Goal: Task Accomplishment & Management: Use online tool/utility

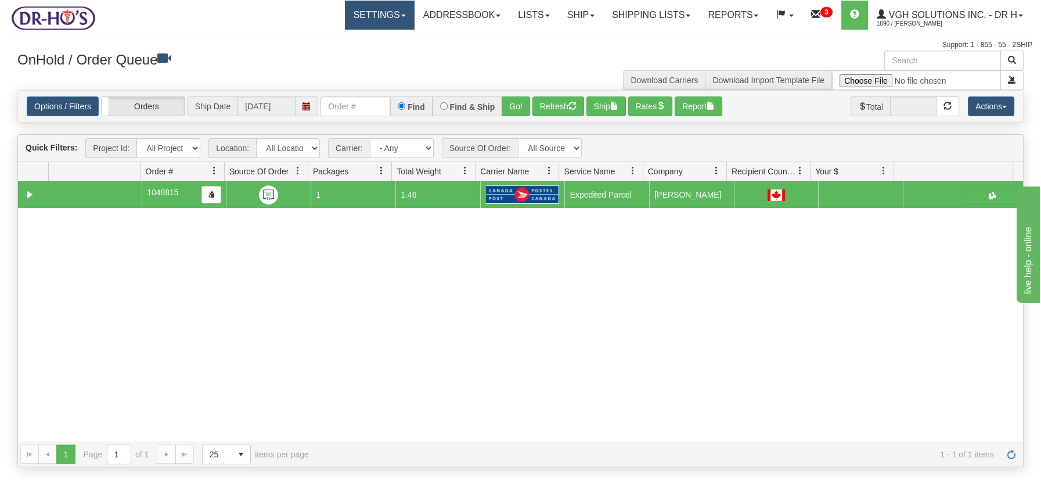
click at [395, 15] on link "Settings" at bounding box center [380, 15] width 70 height 29
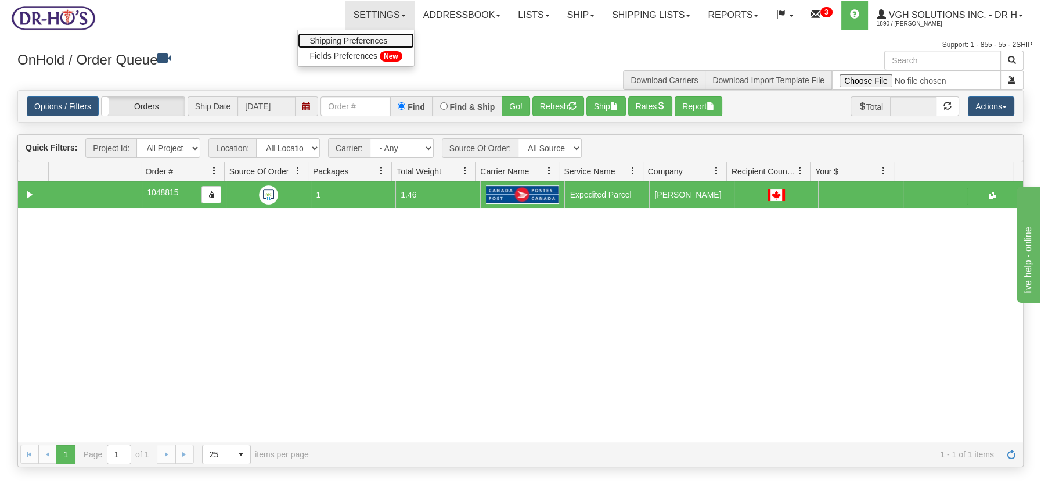
click at [364, 37] on span "Shipping Preferences" at bounding box center [349, 40] width 78 height 9
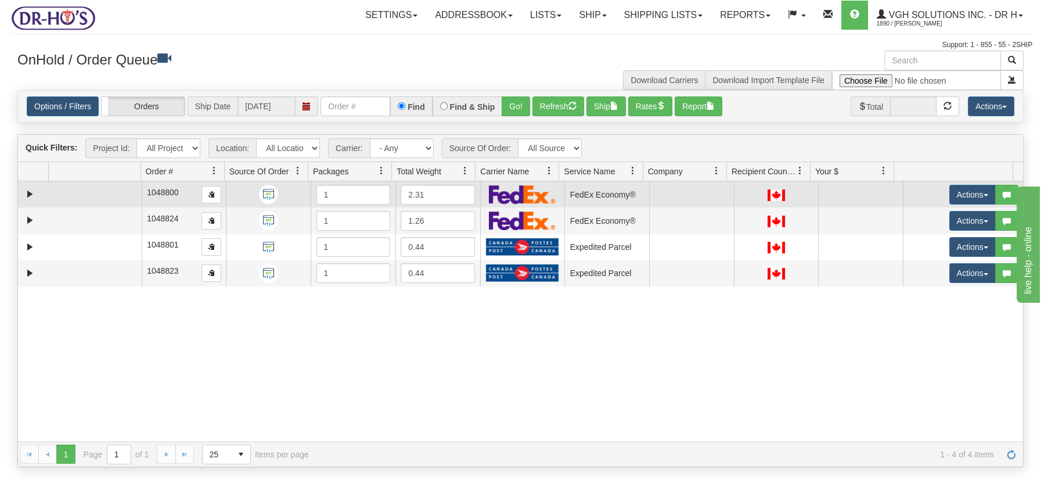
click at [119, 196] on td at bounding box center [94, 194] width 93 height 26
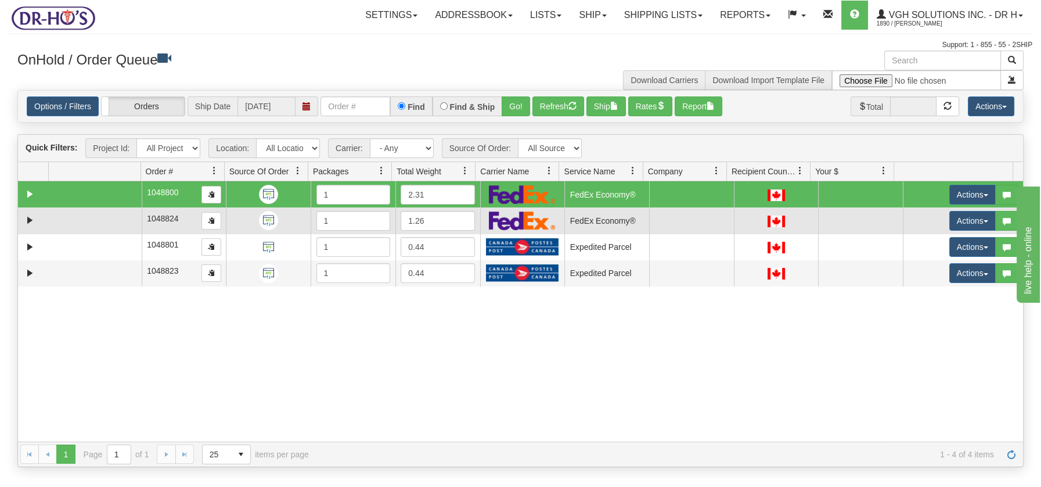
click at [110, 219] on td at bounding box center [94, 220] width 93 height 26
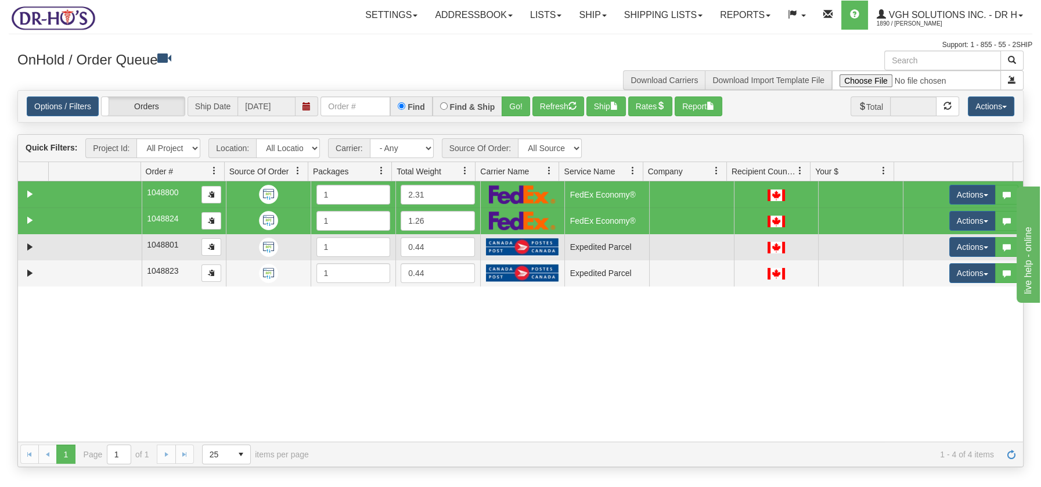
click at [113, 241] on td at bounding box center [94, 247] width 93 height 26
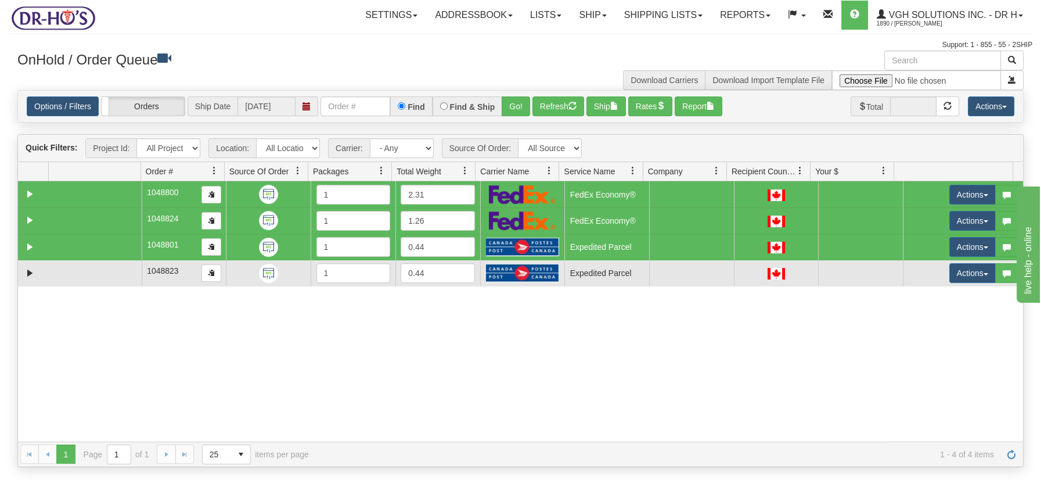
click at [117, 272] on td at bounding box center [94, 273] width 93 height 26
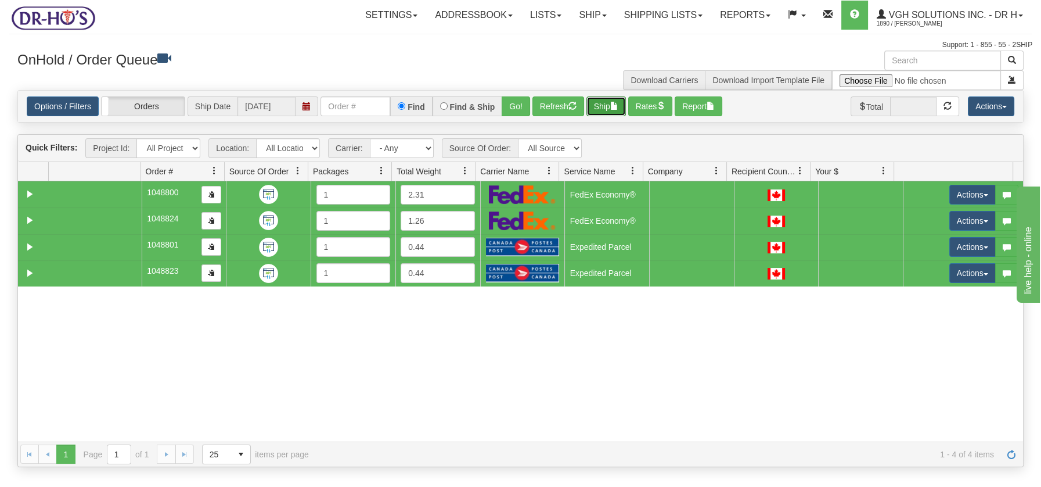
click at [618, 106] on span "button" at bounding box center [614, 106] width 8 height 8
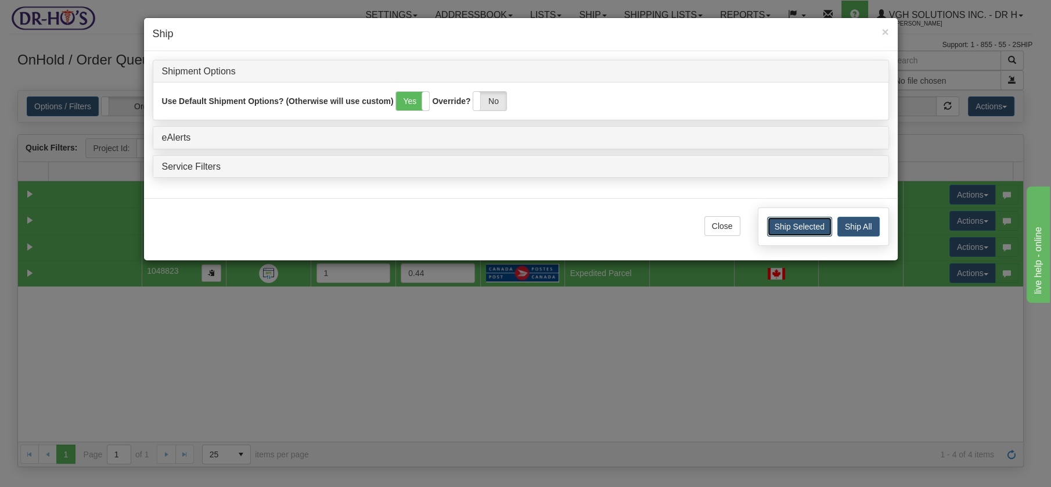
click at [823, 227] on button "Ship Selected" at bounding box center [799, 227] width 65 height 20
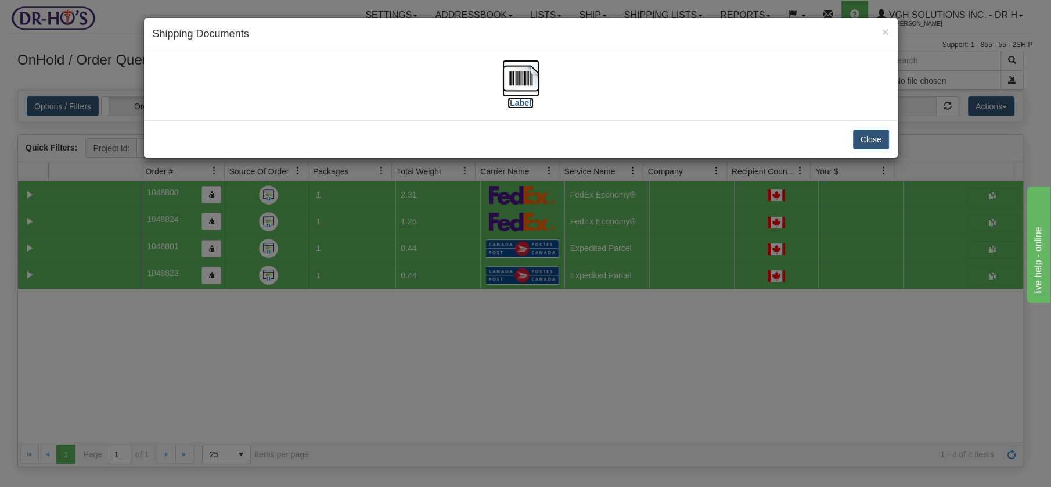
click at [537, 72] on img at bounding box center [520, 78] width 37 height 37
click at [879, 142] on button "Close" at bounding box center [871, 139] width 36 height 20
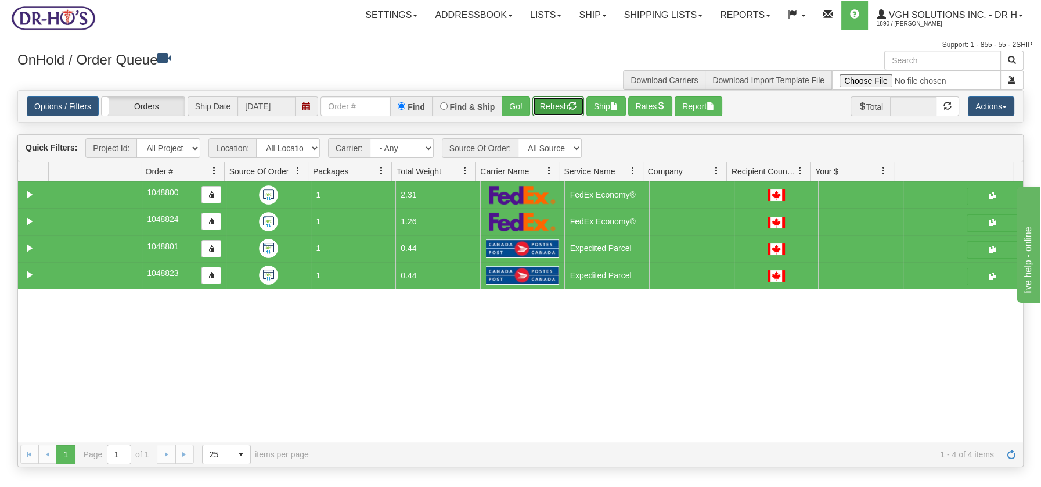
click at [567, 109] on button "Refresh" at bounding box center [558, 106] width 52 height 20
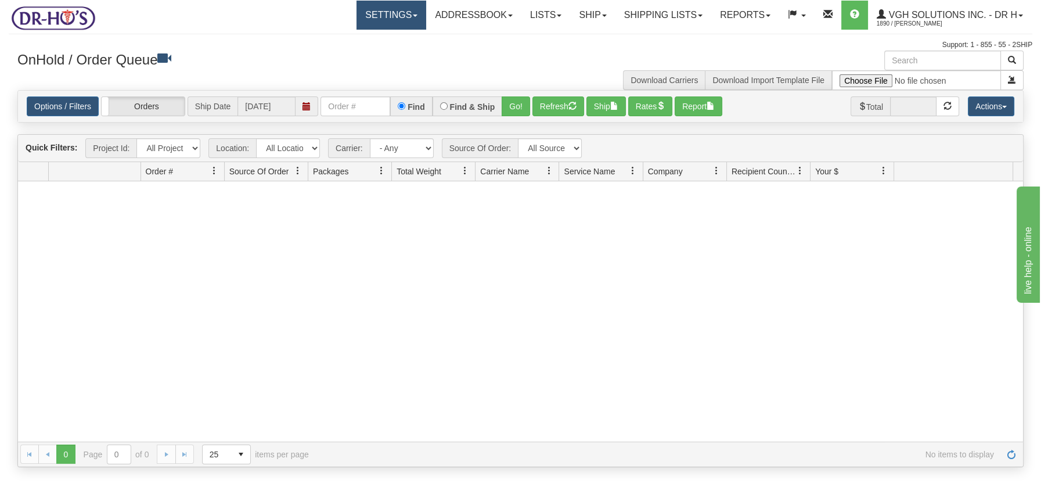
click at [408, 13] on link "Settings" at bounding box center [392, 15] width 70 height 29
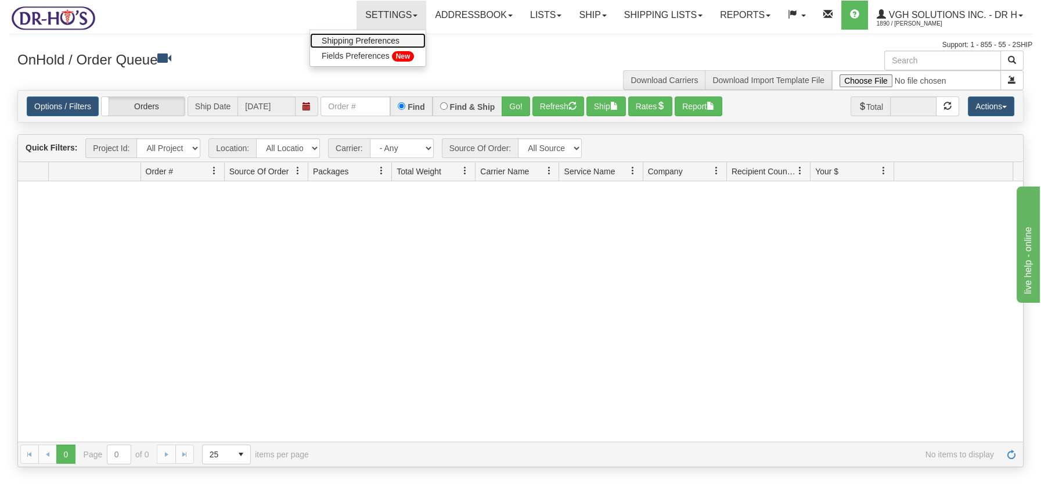
click at [382, 39] on span "Shipping Preferences" at bounding box center [361, 40] width 78 height 9
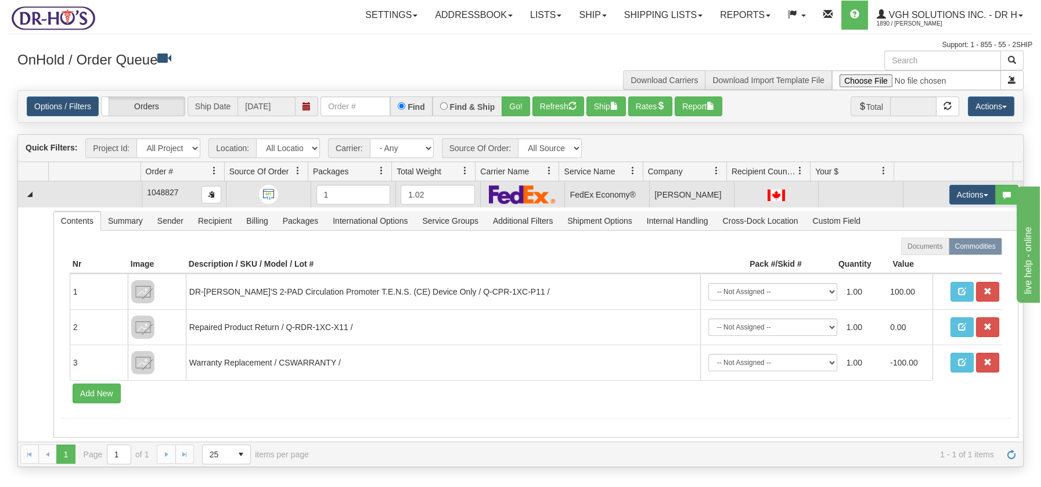
click at [80, 189] on td at bounding box center [94, 194] width 93 height 26
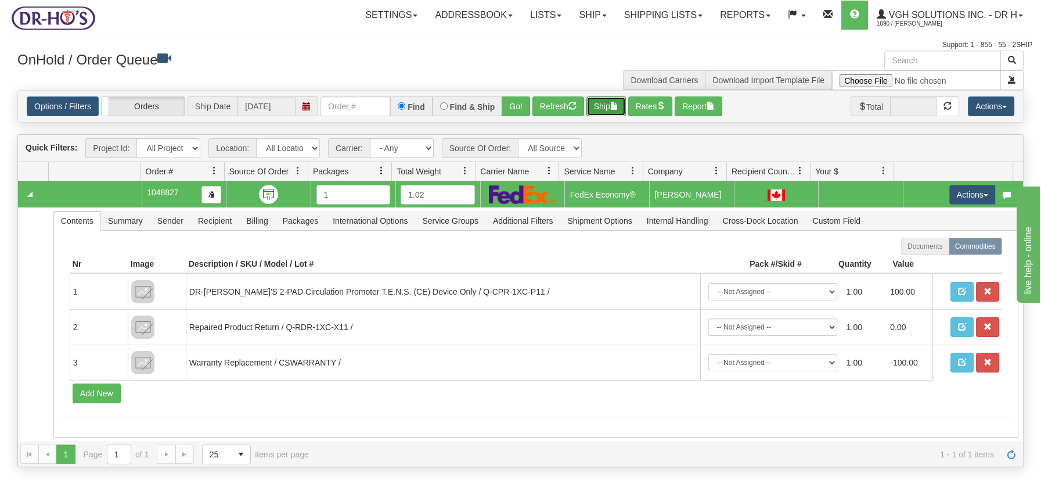
click at [602, 101] on button "Ship" at bounding box center [605, 106] width 39 height 20
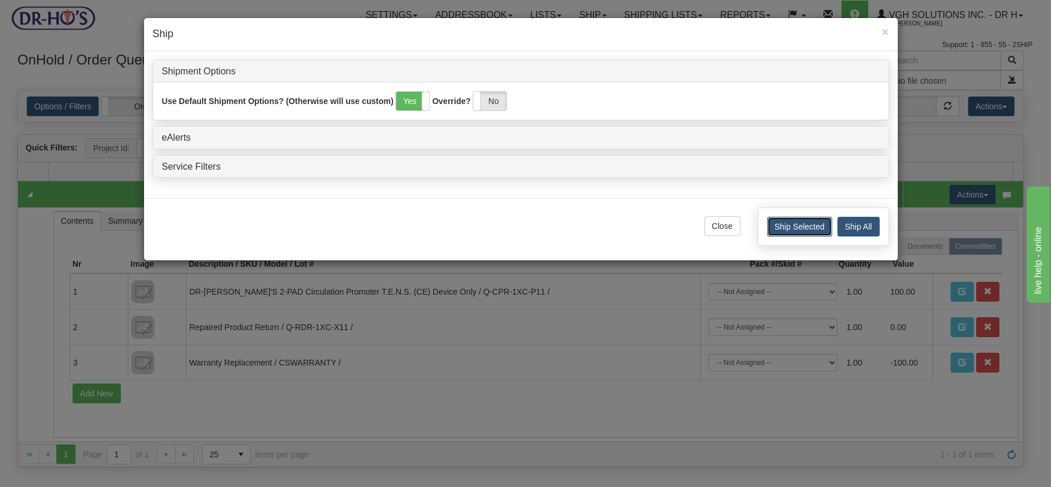
click at [820, 226] on button "Ship Selected" at bounding box center [799, 227] width 65 height 20
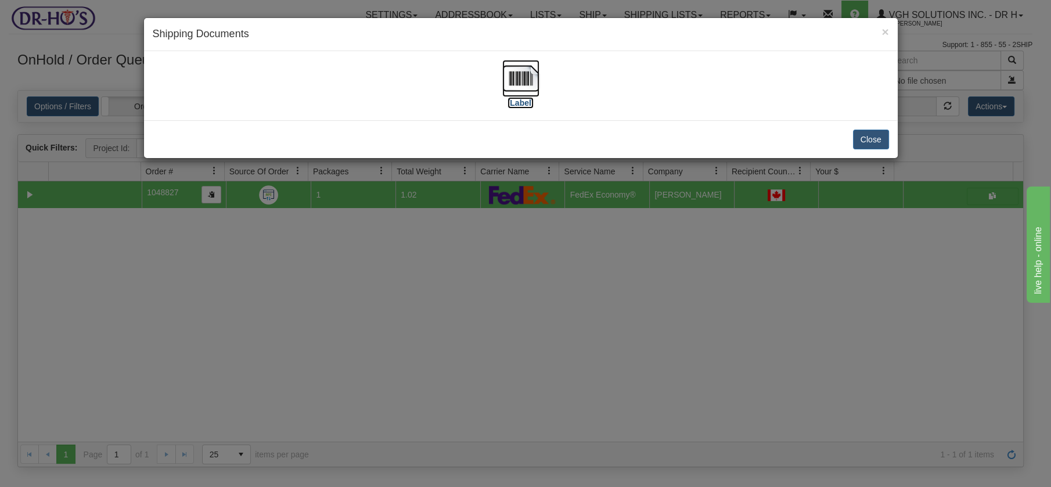
click at [517, 81] on img at bounding box center [520, 78] width 37 height 37
click at [868, 132] on button "Close" at bounding box center [871, 139] width 36 height 20
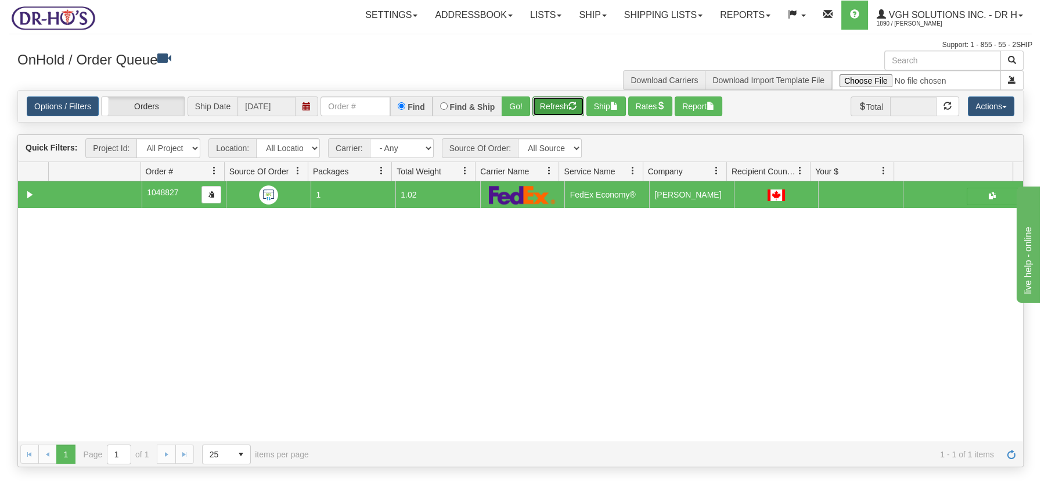
click at [556, 105] on button "Refresh" at bounding box center [558, 106] width 52 height 20
